Goal: Information Seeking & Learning: Understand process/instructions

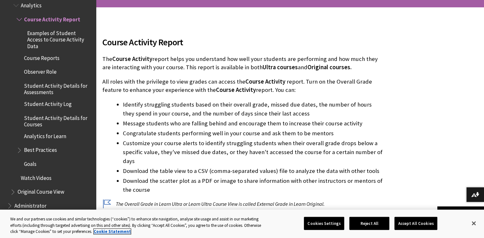
scroll to position [128, 0]
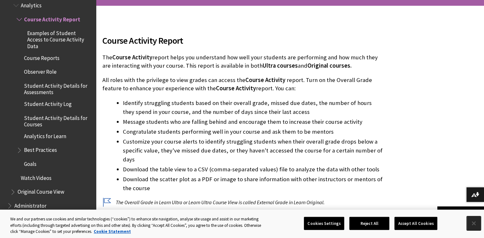
click at [471, 220] on button "Close" at bounding box center [473, 224] width 14 height 14
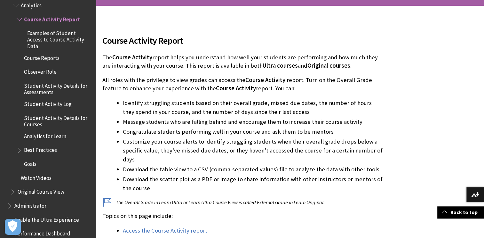
click at [338, 134] on li "Congratulate students performing well in your course and ask them to be mentors" at bounding box center [253, 132] width 260 height 9
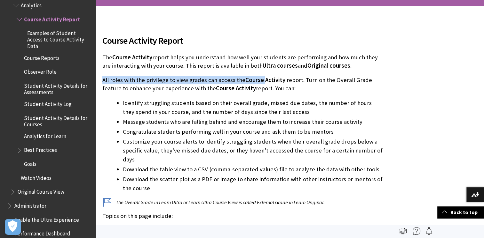
drag, startPoint x: 102, startPoint y: 80, endPoint x: 261, endPoint y: 82, distance: 158.6
click at [261, 82] on p "All roles with the privilege to view grades can access the Course Activity repo…" at bounding box center [242, 84] width 280 height 17
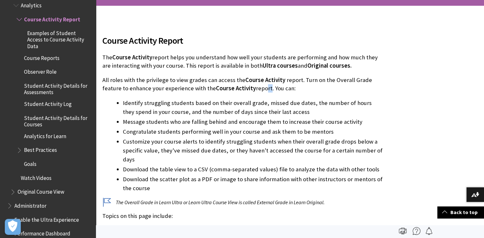
drag, startPoint x: 261, startPoint y: 82, endPoint x: 240, endPoint y: 89, distance: 22.0
click at [240, 89] on p "All roles with the privilege to view grades can access the Course Activity repo…" at bounding box center [242, 84] width 280 height 17
drag, startPoint x: 240, startPoint y: 89, endPoint x: 225, endPoint y: 94, distance: 15.8
click at [225, 94] on div "Course Activity Report The Course Activity report helps you understand how well…" at bounding box center [242, 182] width 280 height 313
click at [228, 89] on span "Course Activity" at bounding box center [236, 88] width 40 height 7
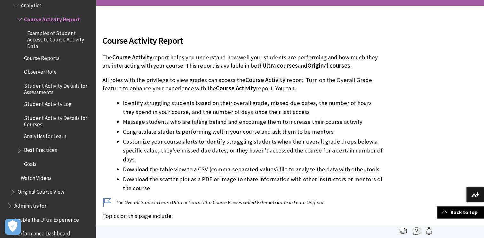
click at [176, 113] on li "Identify struggling students based on their overall grade, missed due dates, th…" at bounding box center [253, 108] width 260 height 18
drag, startPoint x: 126, startPoint y: 122, endPoint x: 180, endPoint y: 123, distance: 54.7
click at [180, 123] on li "Message students who are falling behind and encourage them to increase their co…" at bounding box center [253, 122] width 260 height 9
drag, startPoint x: 180, startPoint y: 123, endPoint x: 195, endPoint y: 134, distance: 17.9
click at [195, 134] on li "Congratulate students performing well in your course and ask them to be mentors" at bounding box center [253, 132] width 260 height 9
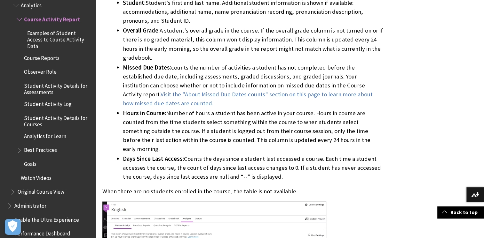
scroll to position [1247, 0]
